Goal: Task Accomplishment & Management: Manage account settings

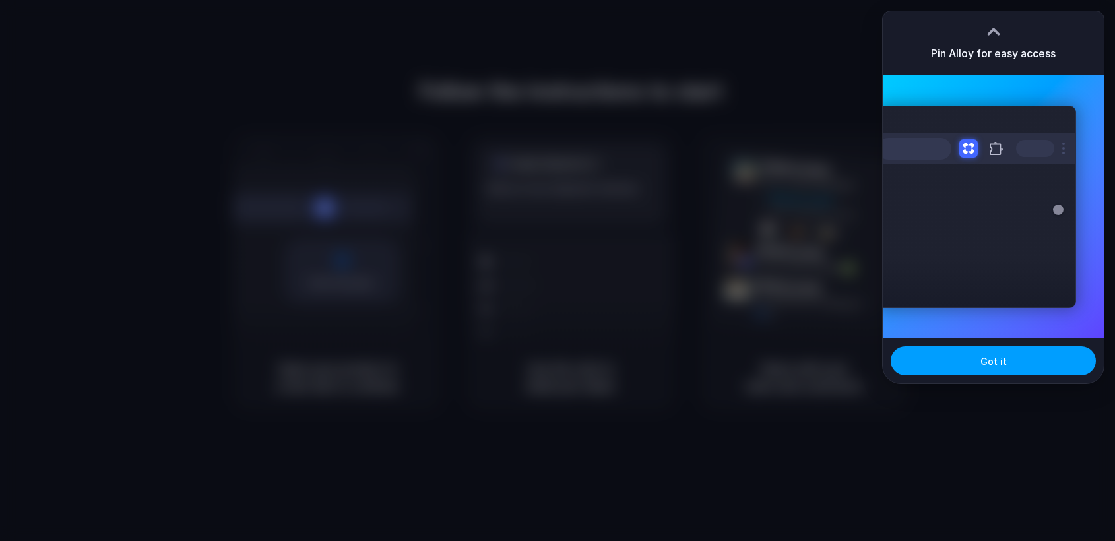
click at [981, 366] on span "Got it" at bounding box center [993, 361] width 26 height 14
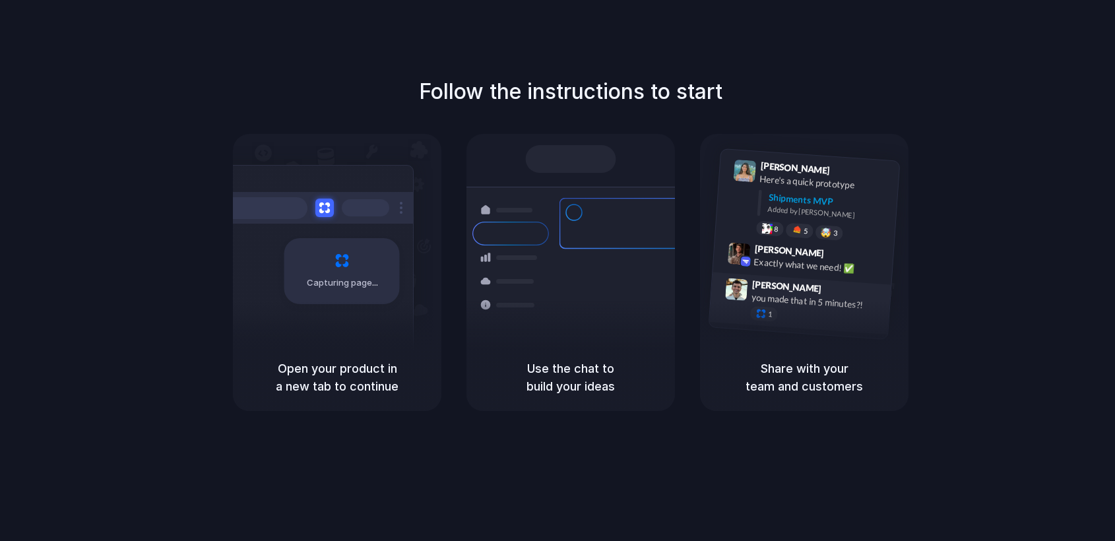
click at [829, 297] on div "you made that in 5 minutes?!" at bounding box center [817, 301] width 132 height 22
click at [327, 354] on div "Open your product in a new tab to continue" at bounding box center [337, 377] width 208 height 67
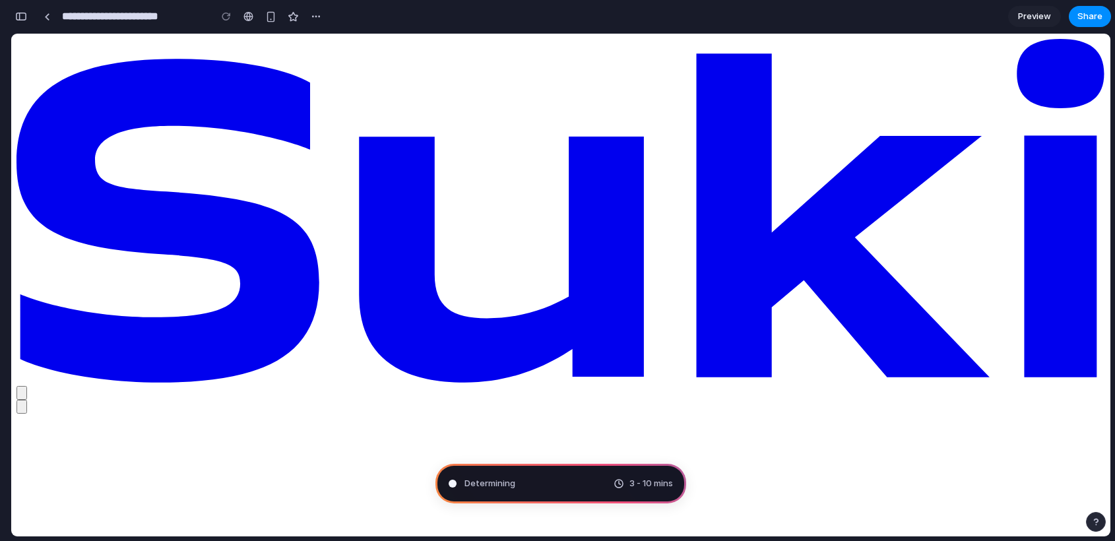
type input "**********"
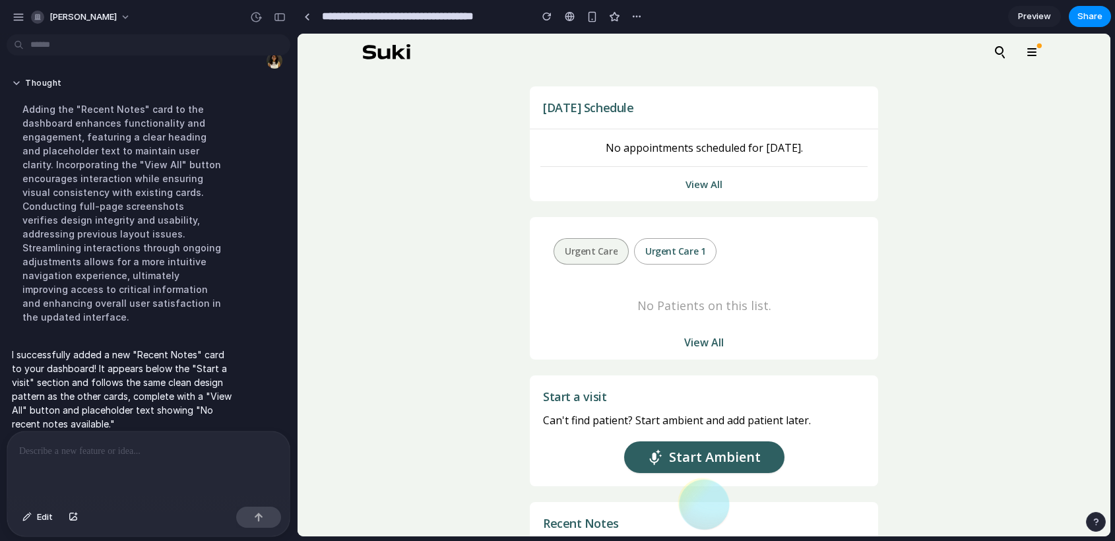
scroll to position [187, 0]
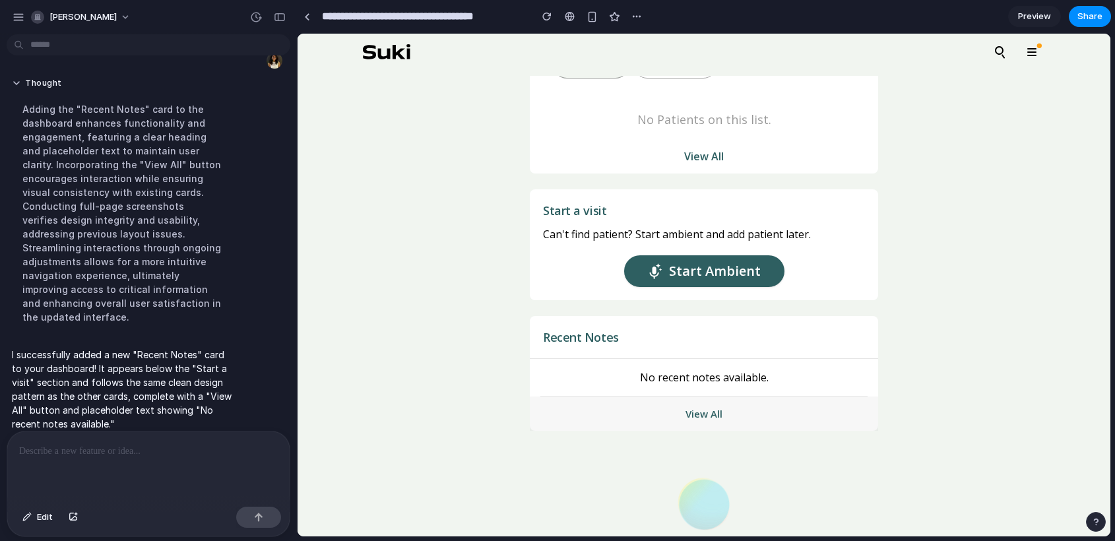
click at [696, 413] on div "View All" at bounding box center [704, 414] width 348 height 34
click at [690, 375] on p "No recent notes available." at bounding box center [703, 377] width 327 height 16
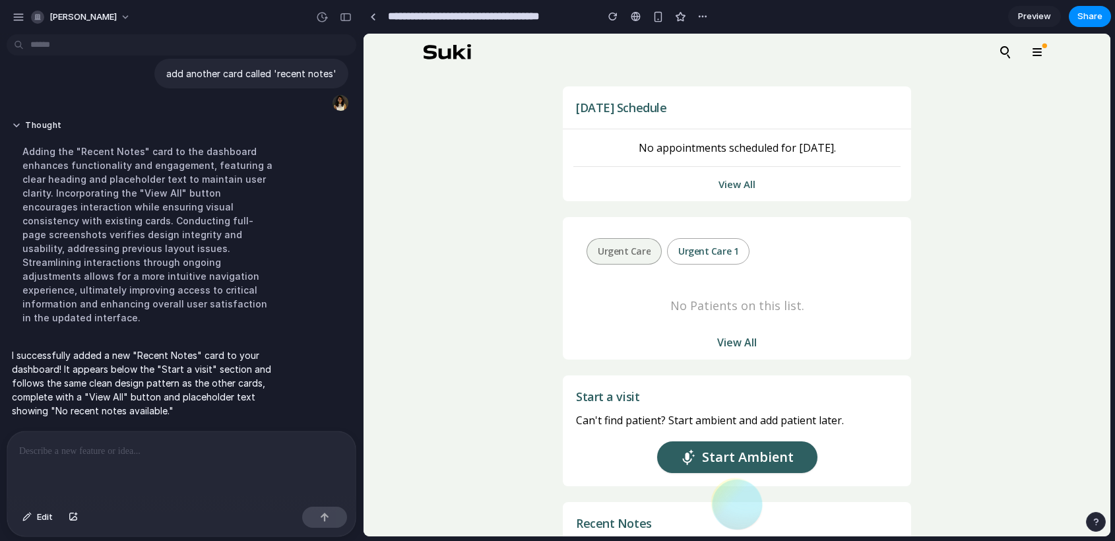
scroll to position [7, 0]
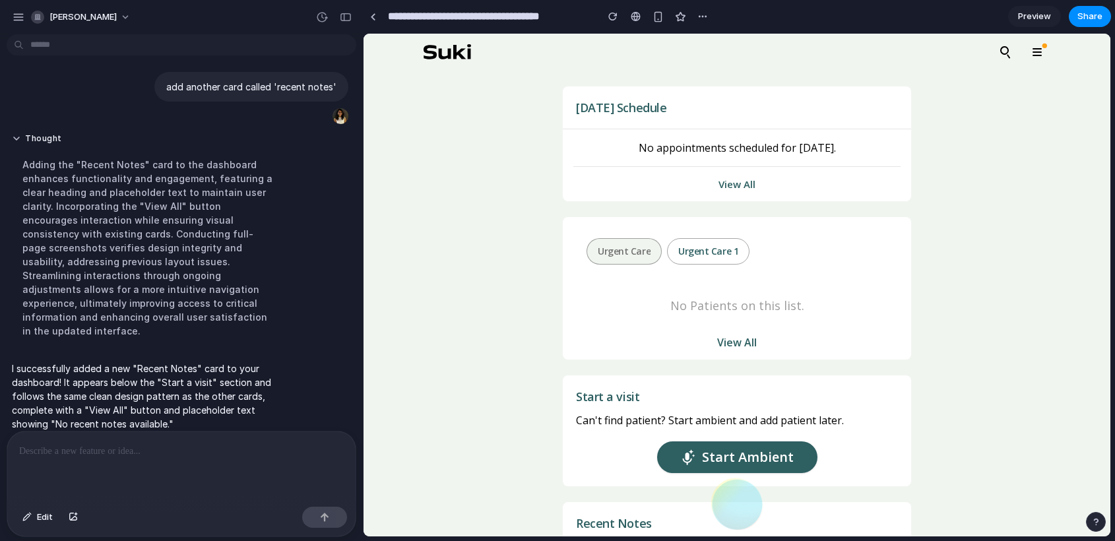
drag, startPoint x: 296, startPoint y: 73, endPoint x: 573, endPoint y: 118, distance: 280.7
drag, startPoint x: 360, startPoint y: 170, endPoint x: 498, endPoint y: 223, distance: 147.6
click at [742, 466] on icon at bounding box center [737, 500] width 67 height 80
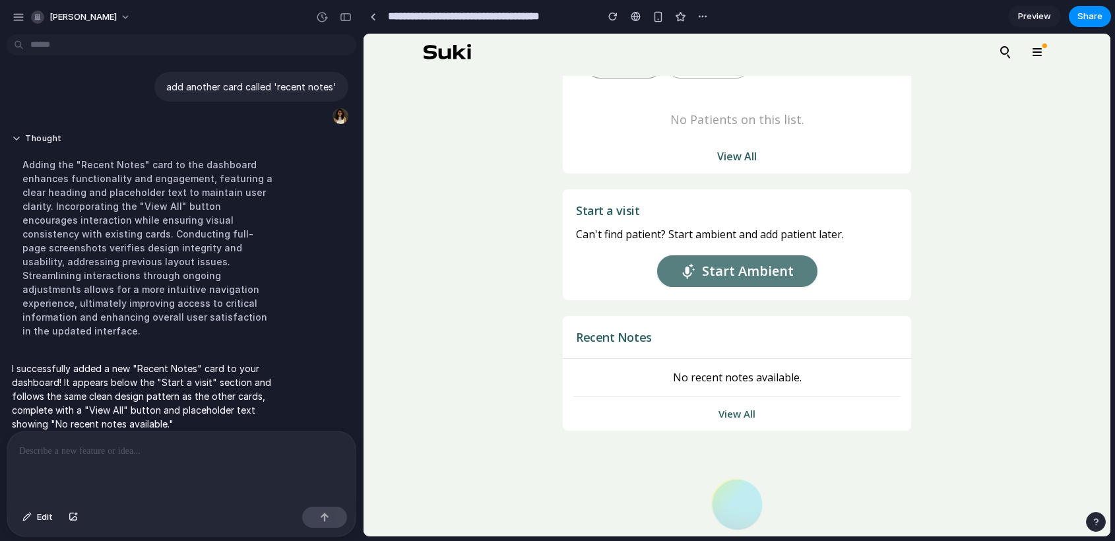
click at [749, 265] on span "Start Ambient" at bounding box center [748, 271] width 92 height 21
click at [1037, 49] on rect at bounding box center [1036, 48] width 9 height 1
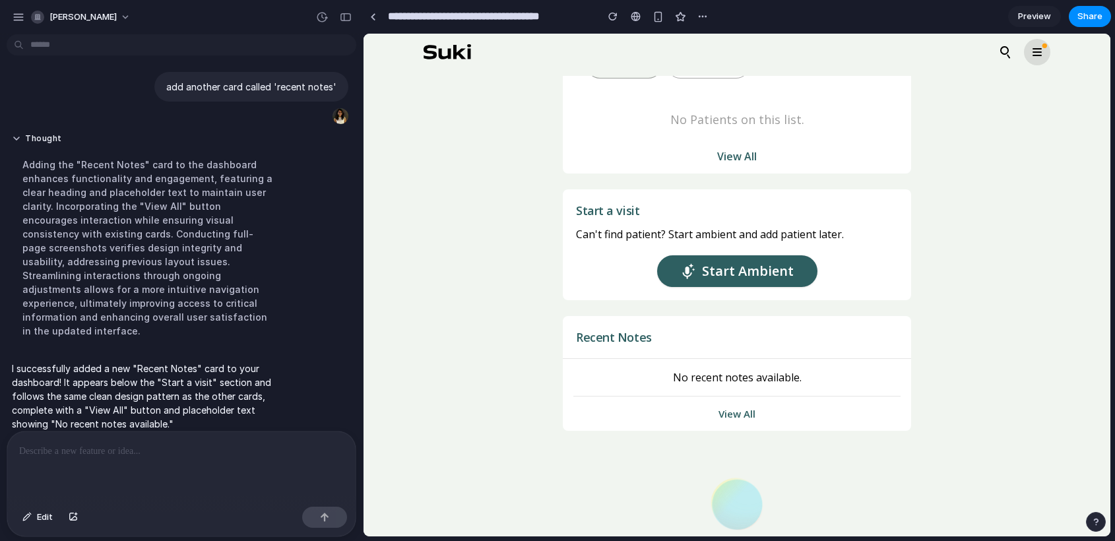
click at [1037, 49] on rect at bounding box center [1036, 48] width 9 height 1
click at [1004, 49] on icon at bounding box center [1006, 52] width 16 height 16
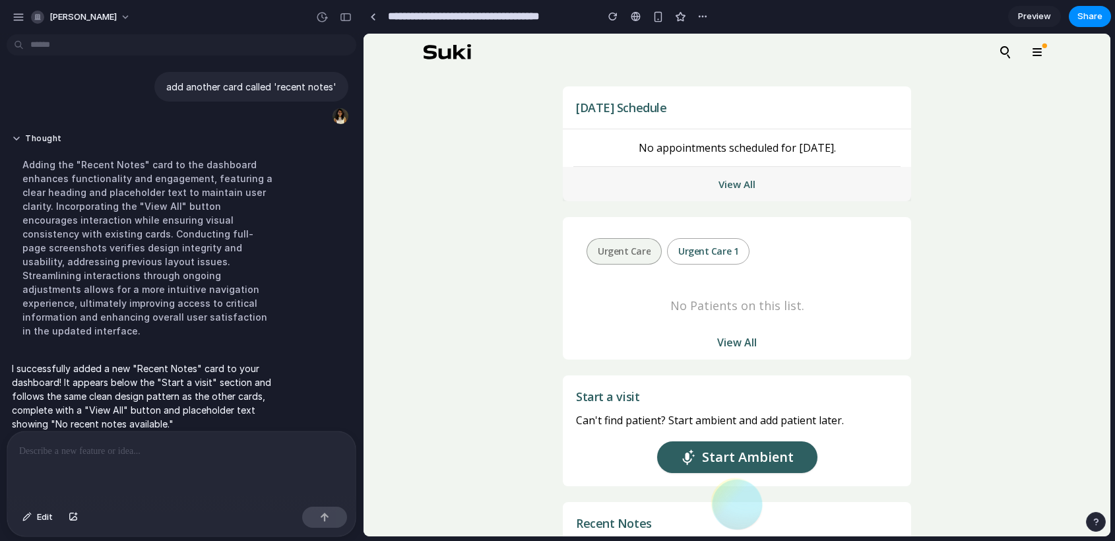
click at [709, 179] on div "View All" at bounding box center [737, 184] width 348 height 34
click at [698, 144] on p "No appointments scheduled for today." at bounding box center [736, 148] width 327 height 16
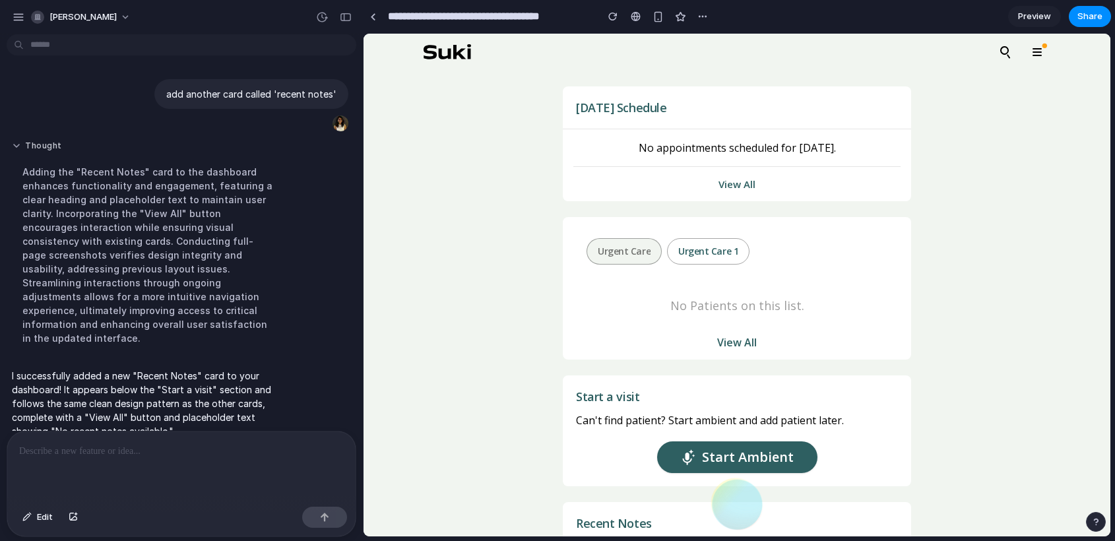
click at [16, 141] on button "Thought" at bounding box center [148, 146] width 273 height 11
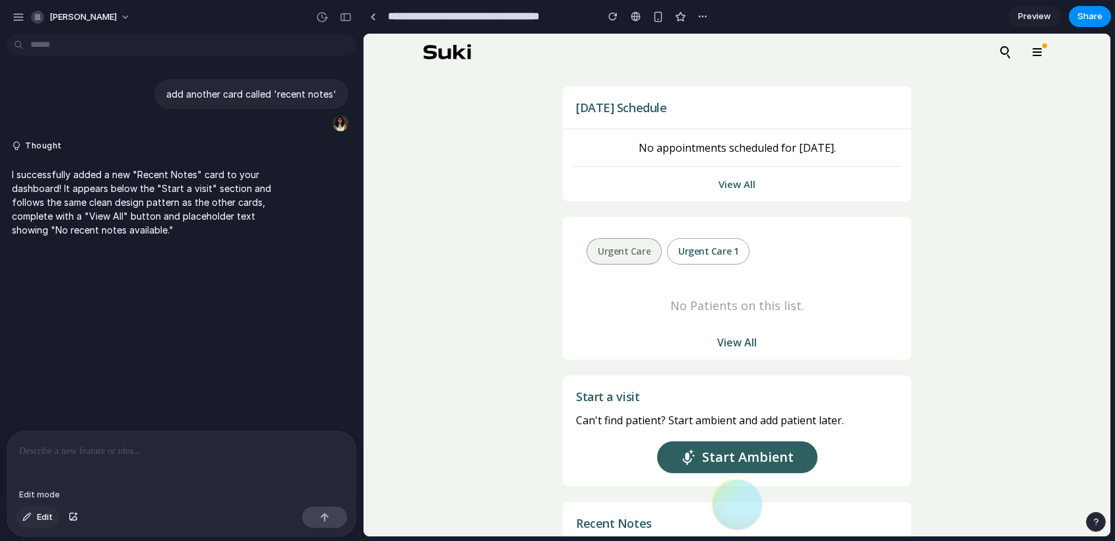
click at [38, 514] on span "Edit" at bounding box center [45, 517] width 16 height 13
click at [469, 362] on div "Today's Schedule No appointments scheduled for today. View All Urgent Care Urge…" at bounding box center [737, 404] width 747 height 636
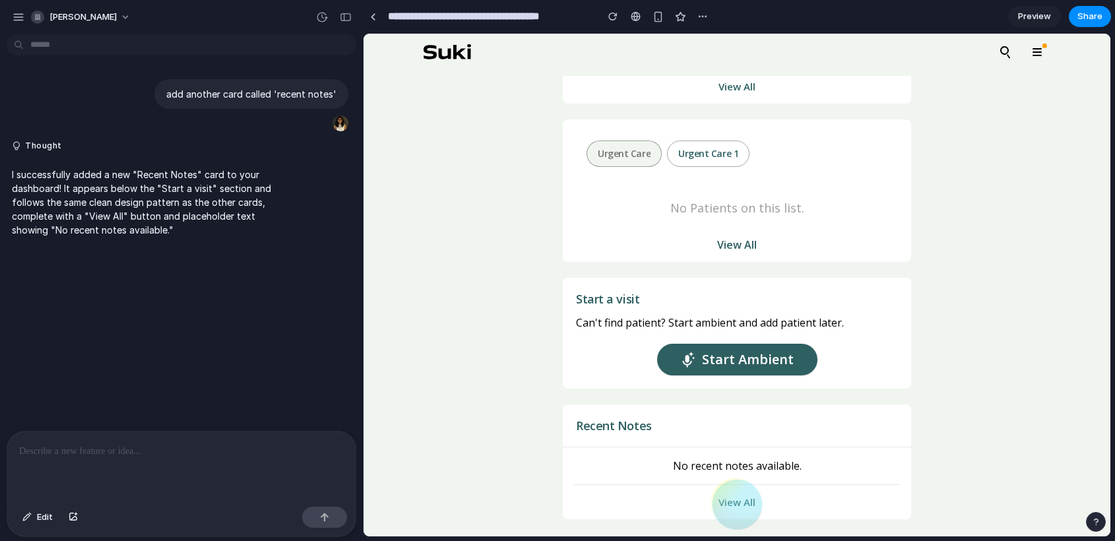
scroll to position [16, 0]
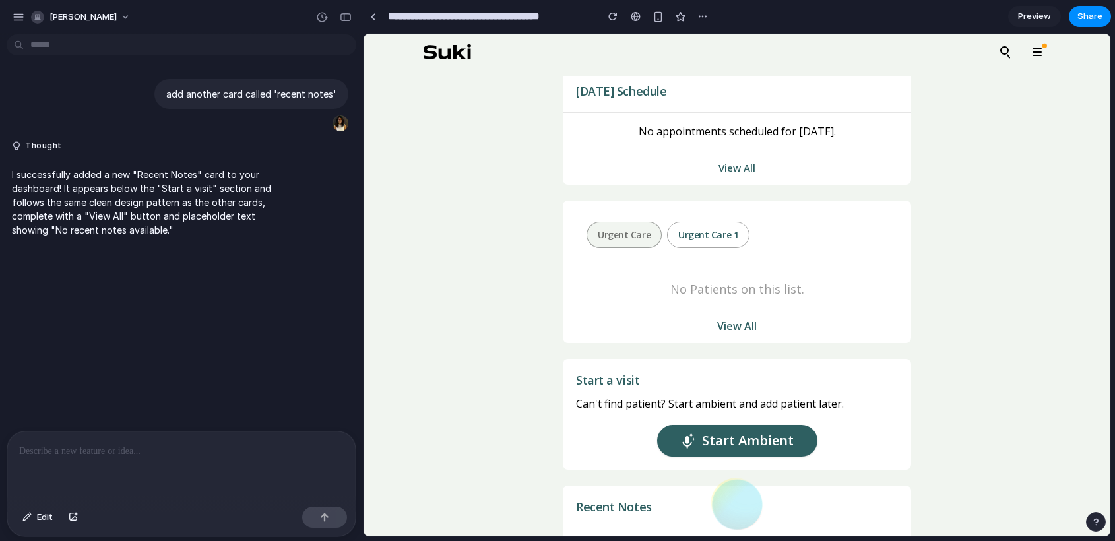
click at [206, 47] on body "**********" at bounding box center [557, 270] width 1115 height 541
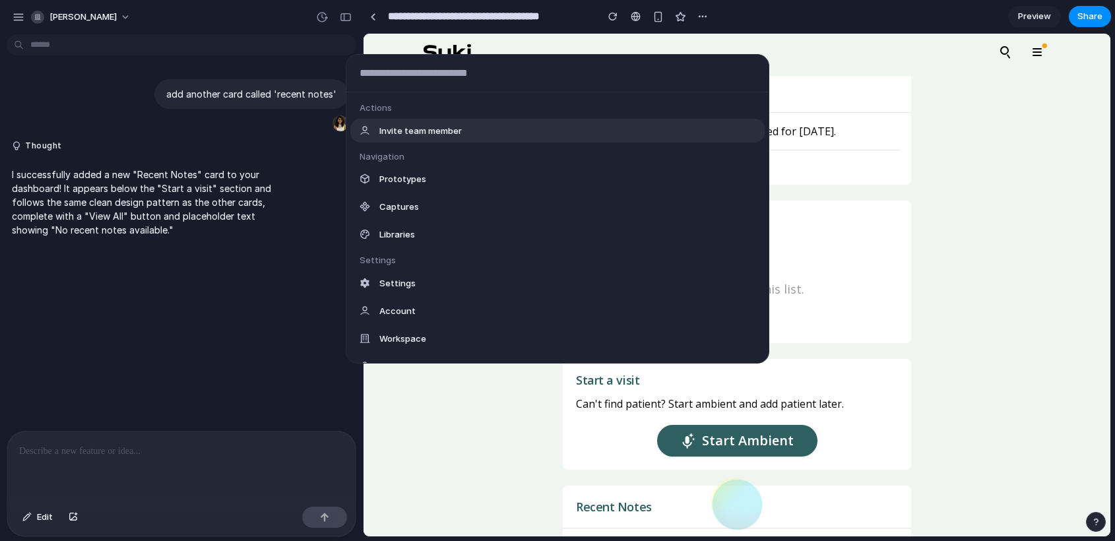
click at [206, 47] on div "Actions Invite team member Navigation Prototypes Captures Libraries Settings Se…" at bounding box center [557, 270] width 1115 height 541
click at [206, 47] on body "**********" at bounding box center [557, 270] width 1115 height 541
click at [171, 129] on div "Actions Invite team member Navigation Prototypes Captures Libraries Settings Se…" at bounding box center [557, 270] width 1115 height 541
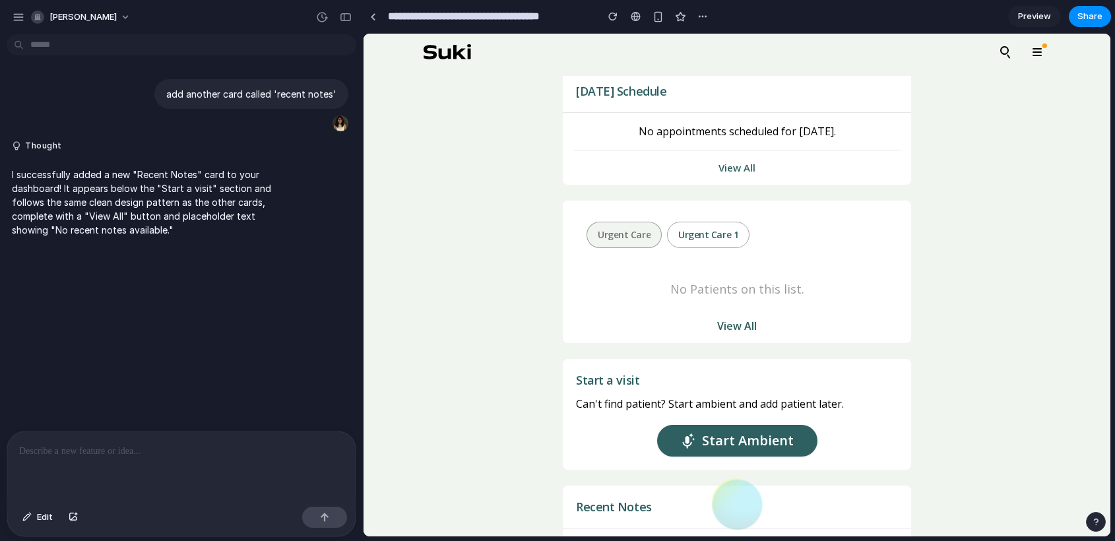
click at [212, 50] on body "**********" at bounding box center [557, 270] width 1115 height 541
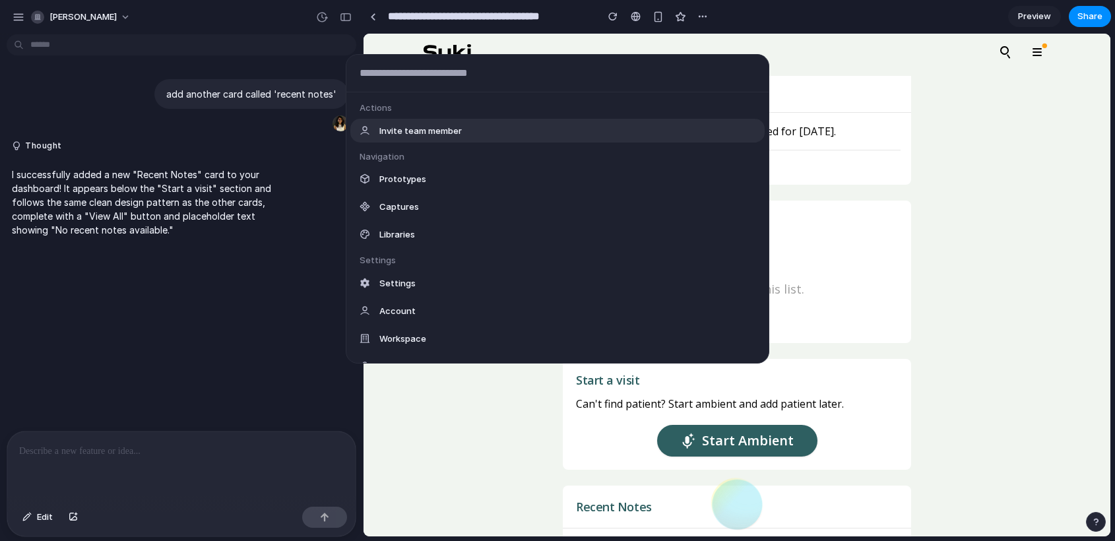
click at [137, 144] on div "Actions Invite team member Navigation Prototypes Captures Libraries Settings Se…" at bounding box center [557, 270] width 1115 height 541
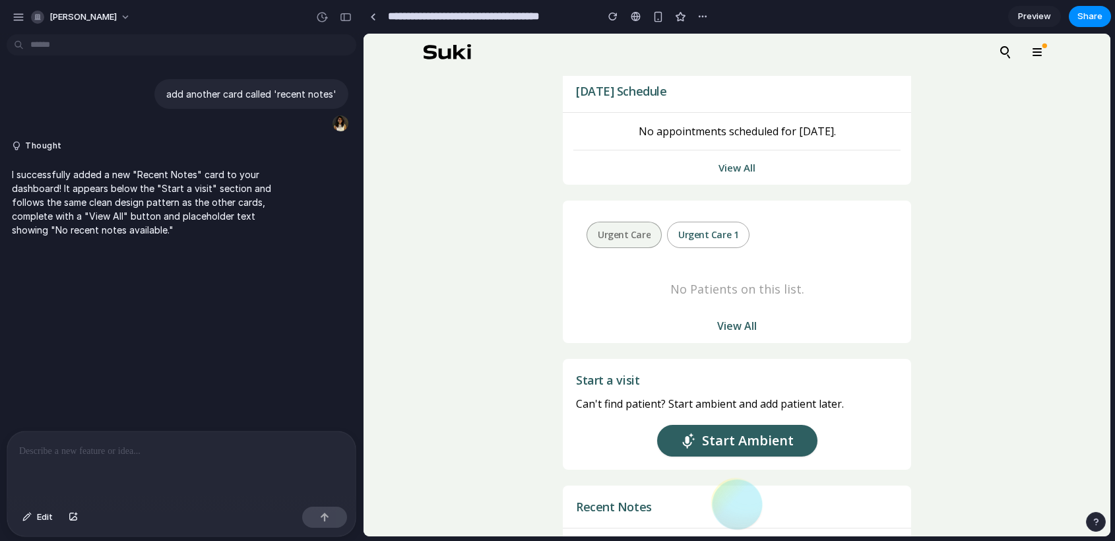
click at [178, 57] on div "add another card called 'recent notes' Thought I successfully added a new "Rece…" at bounding box center [177, 235] width 355 height 391
click at [179, 45] on body "**********" at bounding box center [557, 270] width 1115 height 541
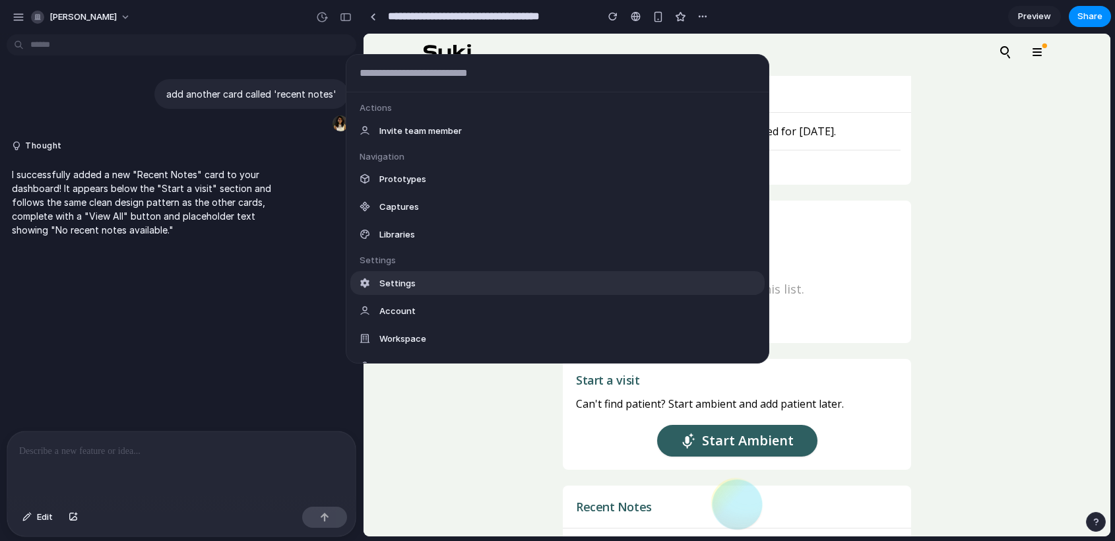
click at [15, 14] on div "Actions Invite team member Navigation Prototypes Captures Libraries Settings Se…" at bounding box center [557, 270] width 1115 height 541
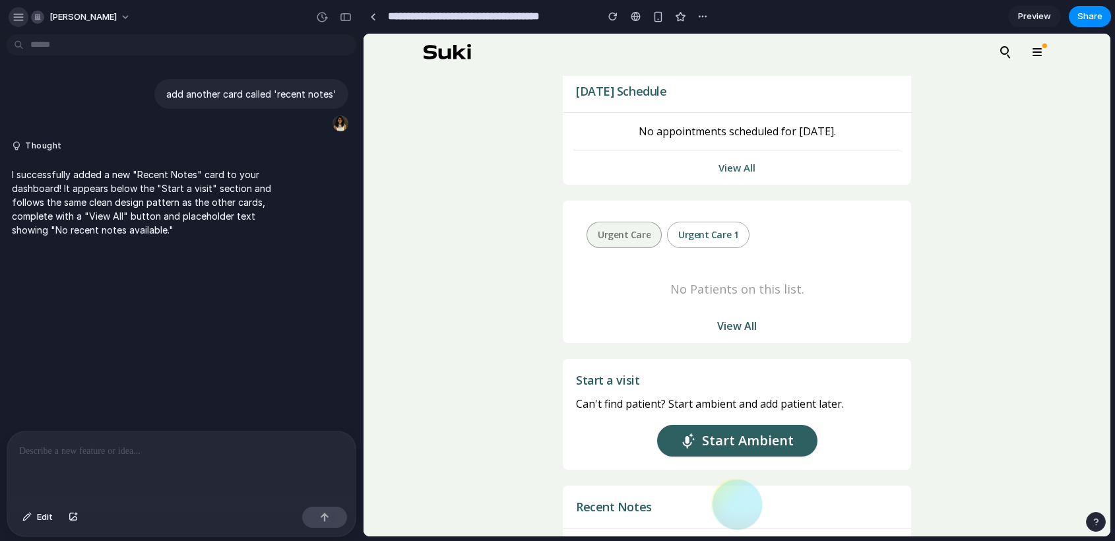
click at [16, 17] on div "button" at bounding box center [19, 17] width 12 height 12
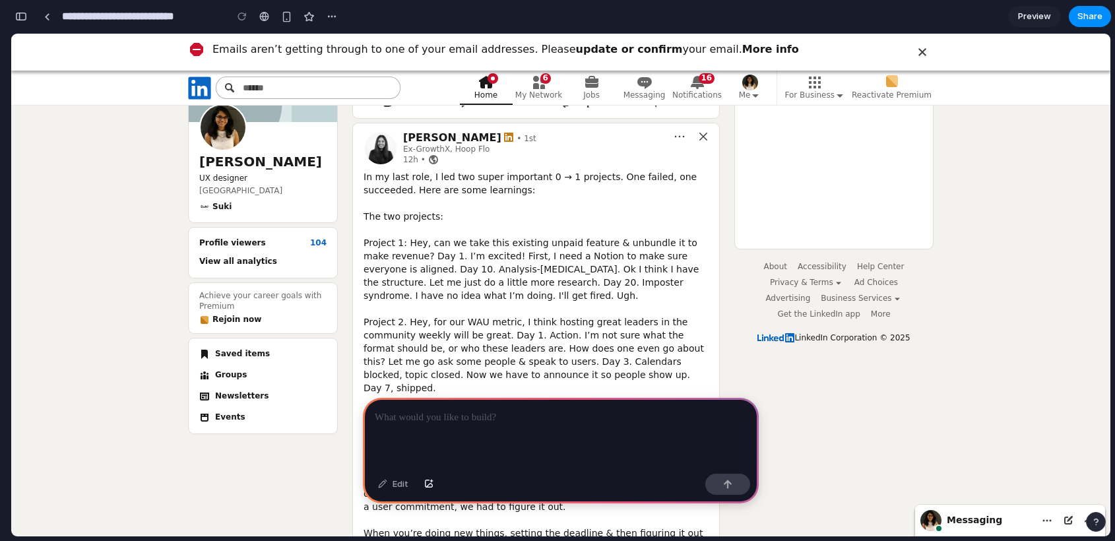
scroll to position [839, 0]
click at [430, 484] on div "button" at bounding box center [428, 484] width 9 height 8
click at [402, 485] on div "Edit" at bounding box center [393, 484] width 44 height 21
click at [385, 483] on div "Edit" at bounding box center [393, 484] width 44 height 21
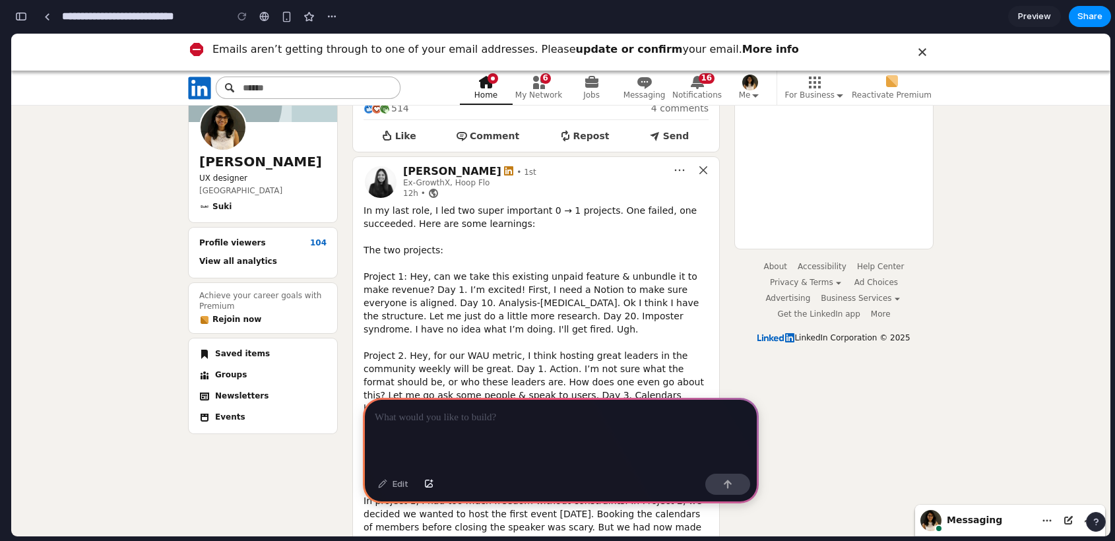
scroll to position [650, 0]
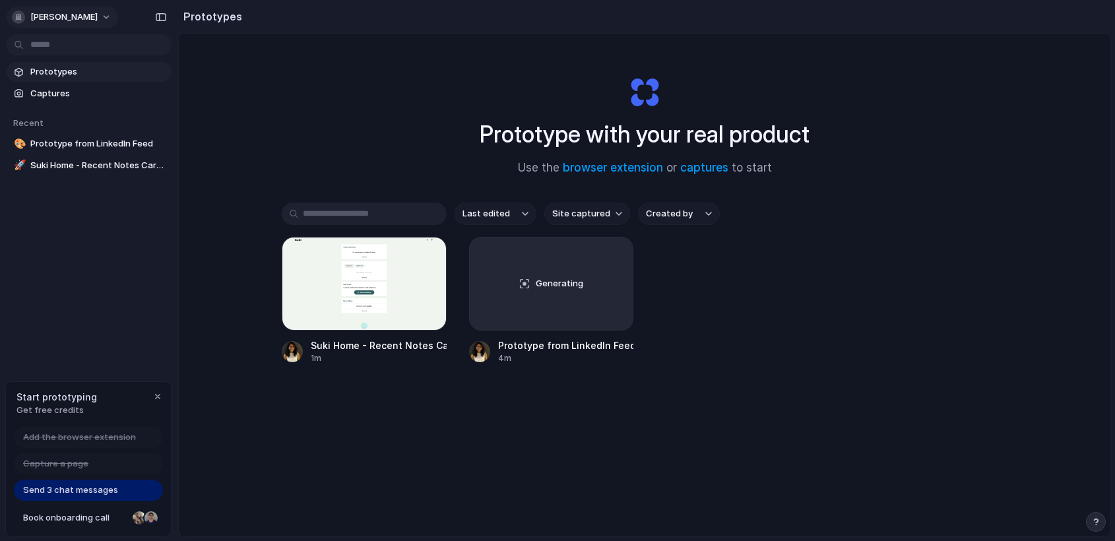
click at [106, 16] on button "[PERSON_NAME]" at bounding box center [62, 17] width 111 height 21
click at [332, 168] on div "Settings Invite members Change theme Sign out" at bounding box center [557, 270] width 1115 height 541
click at [158, 401] on button "button" at bounding box center [158, 397] width 16 height 16
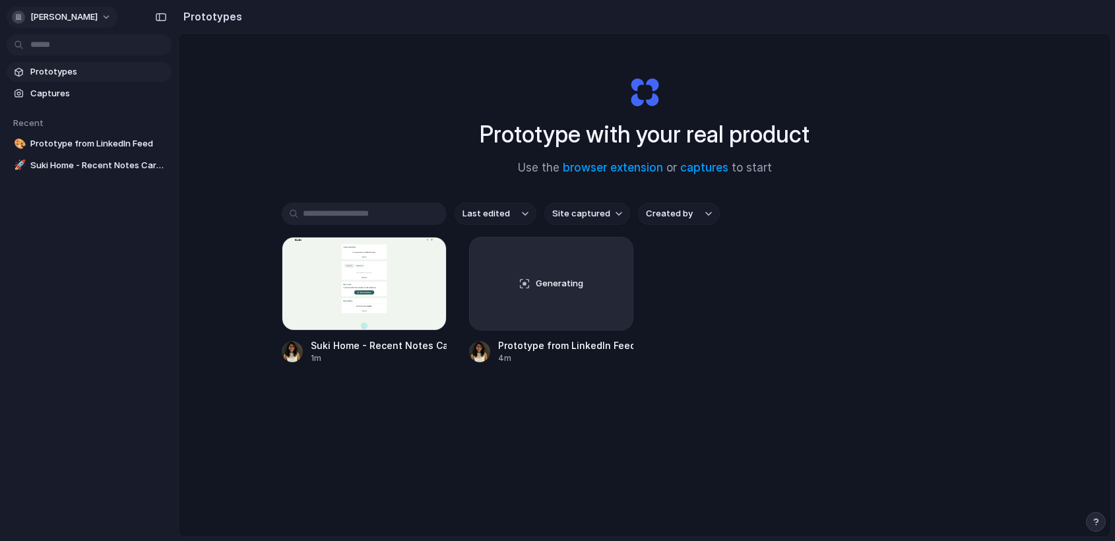
click at [108, 23] on button "[PERSON_NAME]" at bounding box center [62, 17] width 111 height 21
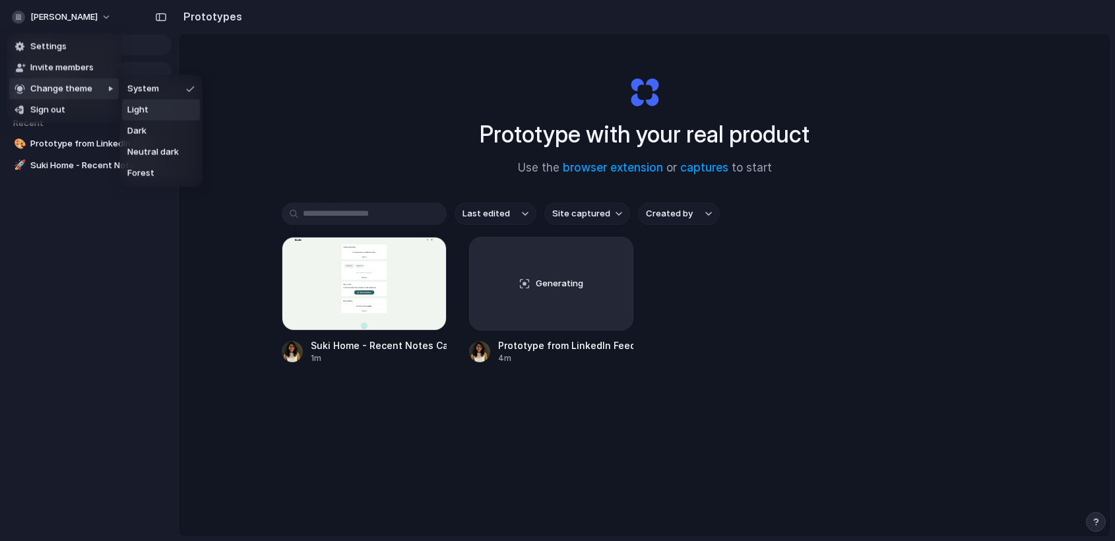
click at [148, 114] on li "Light" at bounding box center [161, 110] width 78 height 21
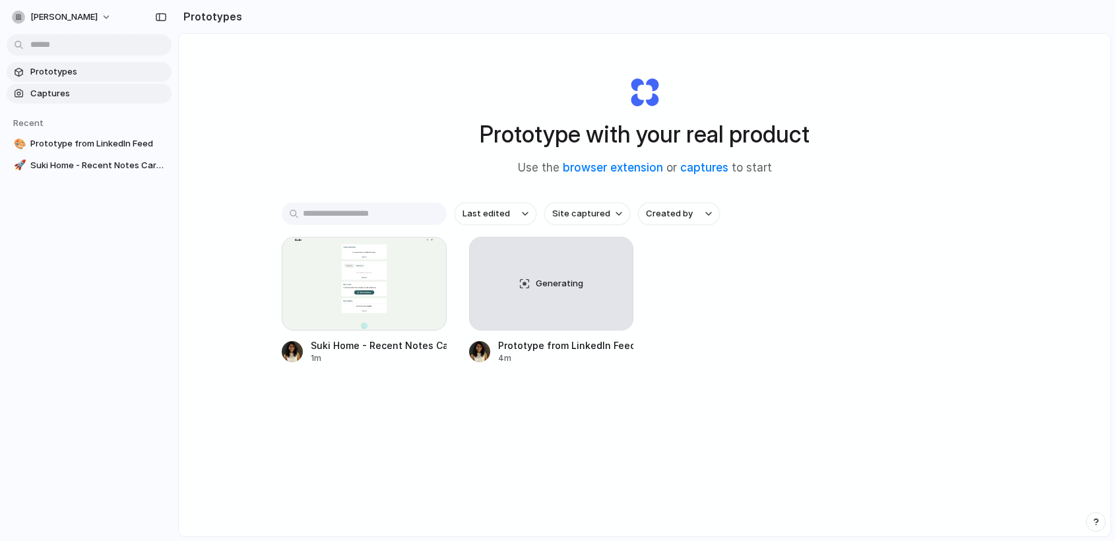
click at [77, 100] on link "Captures" at bounding box center [89, 94] width 165 height 20
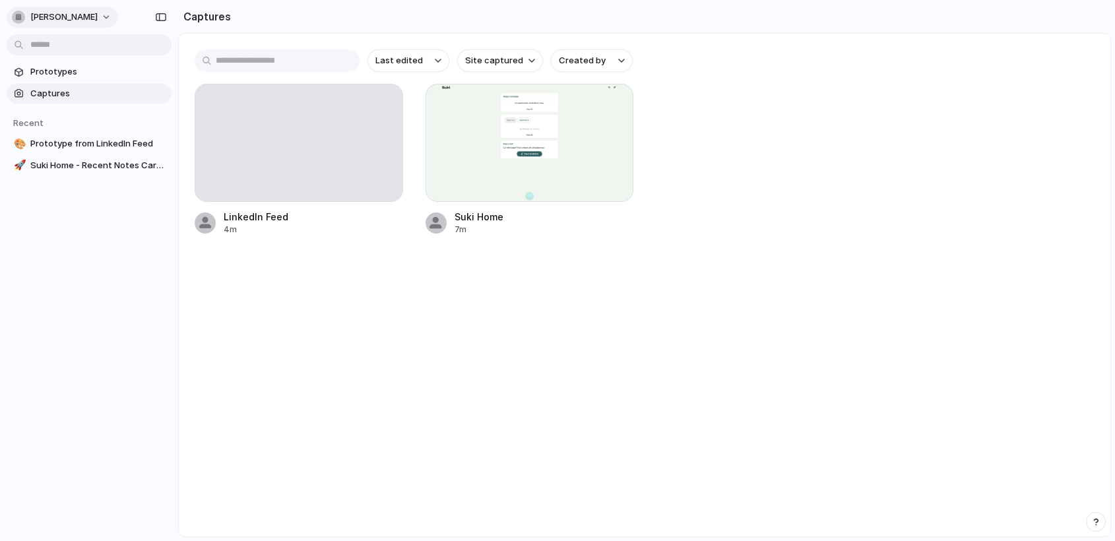
click at [98, 18] on span "[PERSON_NAME]" at bounding box center [63, 17] width 67 height 13
click at [79, 110] on li "Sign out" at bounding box center [64, 110] width 110 height 21
